Goal: Navigation & Orientation: Understand site structure

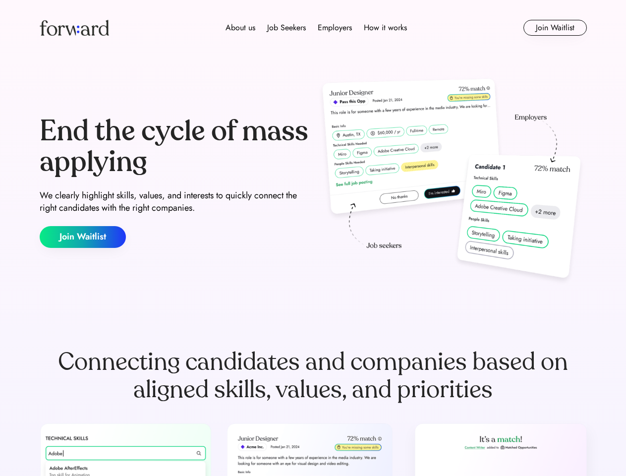
click at [313, 238] on div "End the cycle of mass applying We clearly highlight skills, values, and interes…" at bounding box center [313, 181] width 547 height 213
click at [313, 28] on div "About us Job Seekers Employers How it works" at bounding box center [316, 28] width 391 height 12
click at [74, 28] on img at bounding box center [74, 28] width 69 height 16
click at [316, 28] on div "About us Job Seekers Employers How it works" at bounding box center [316, 28] width 391 height 12
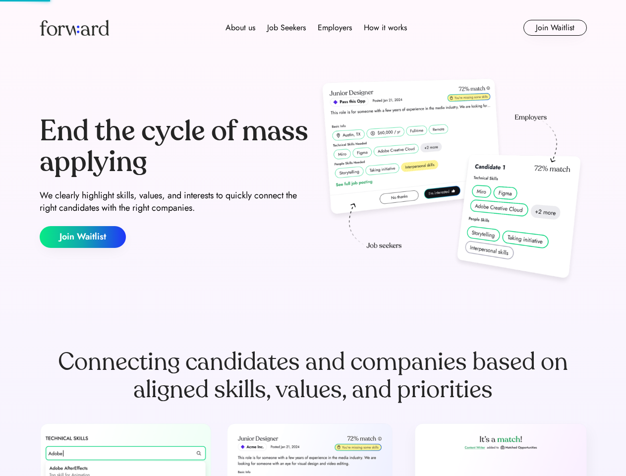
click at [240, 28] on div "About us" at bounding box center [240, 28] width 30 height 12
click at [286, 28] on div "Job Seekers" at bounding box center [286, 28] width 39 height 12
click at [335, 28] on div "Employers" at bounding box center [335, 28] width 34 height 12
click at [385, 28] on div "How it works" at bounding box center [385, 28] width 43 height 12
click at [555, 28] on button "Join Waitlist" at bounding box center [554, 28] width 63 height 16
